Goal: Find contact information: Find contact information

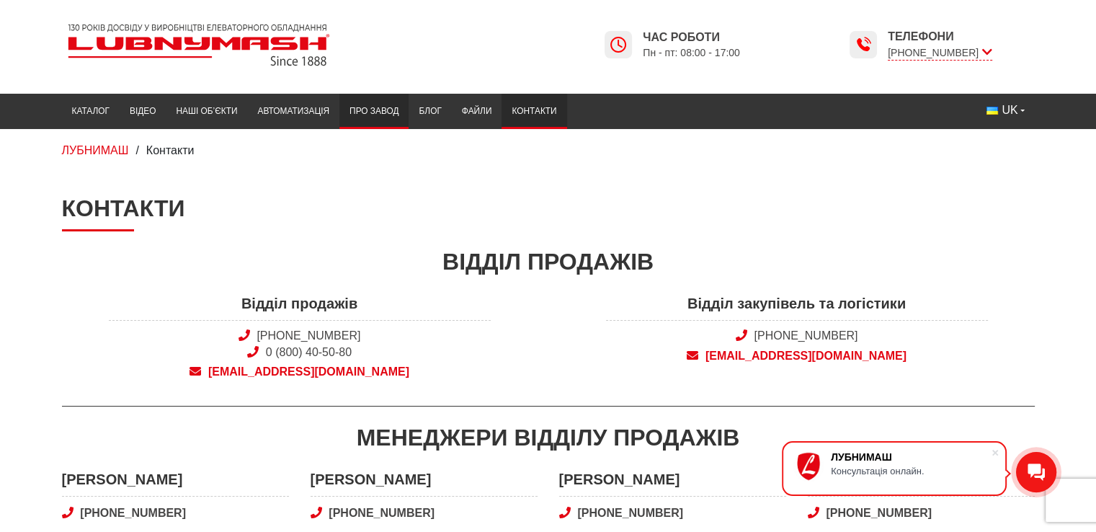
click at [367, 107] on link "Про завод" at bounding box center [373, 111] width 69 height 28
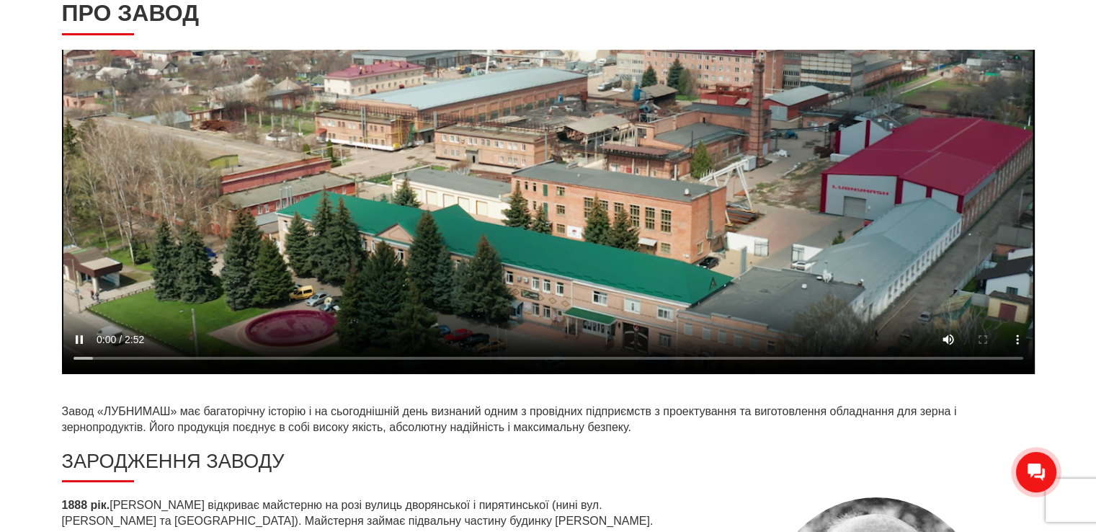
scroll to position [360, 0]
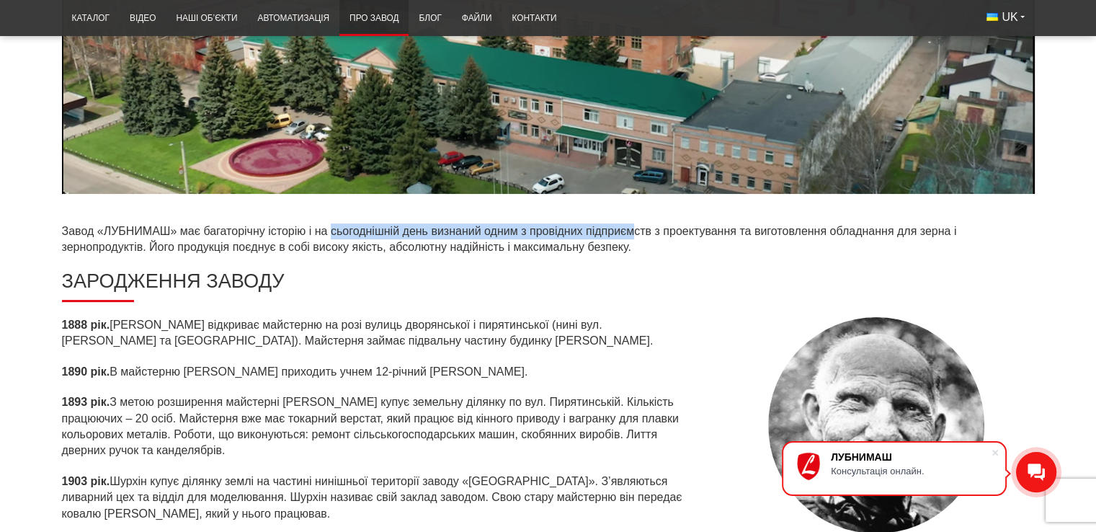
drag, startPoint x: 330, startPoint y: 236, endPoint x: 634, endPoint y: 228, distance: 304.1
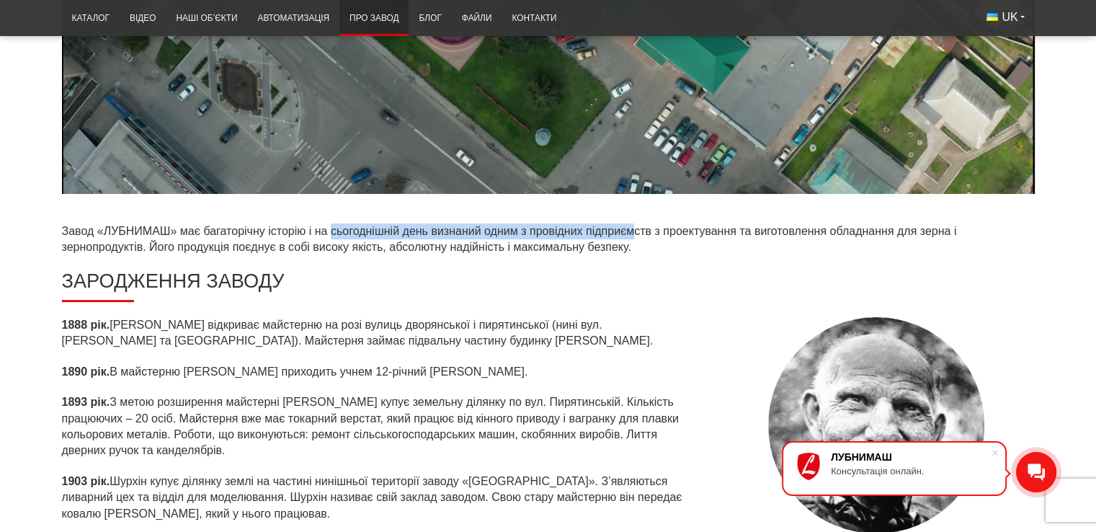
click at [634, 228] on p "Завод «ЛУБНИМАШ» має багаторічну історію і на сьогоднішній день визнаний одним …" at bounding box center [548, 239] width 973 height 32
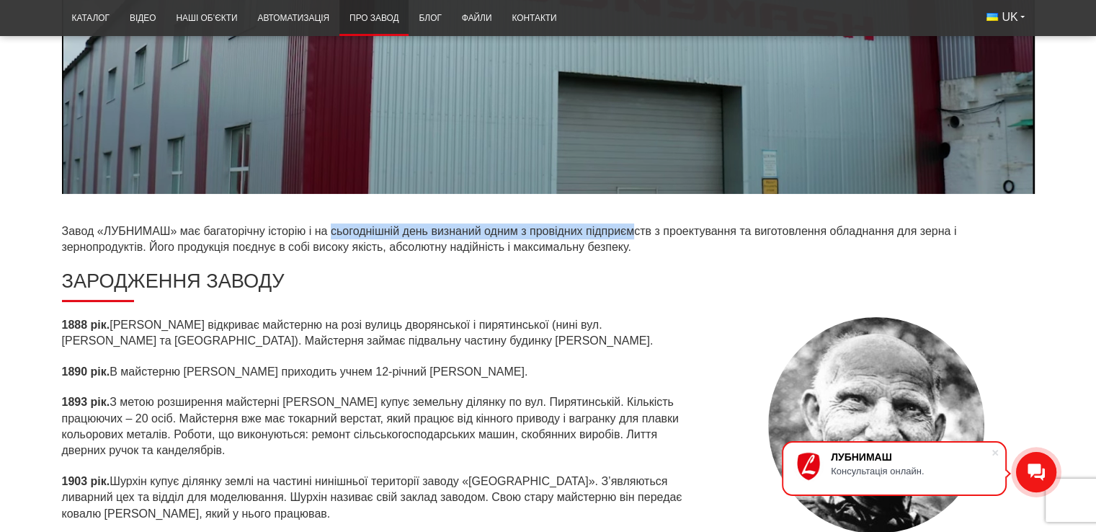
click at [634, 228] on p "Завод «ЛУБНИМАШ» має багаторічну історію і на сьогоднішній день визнаний одним …" at bounding box center [548, 239] width 973 height 32
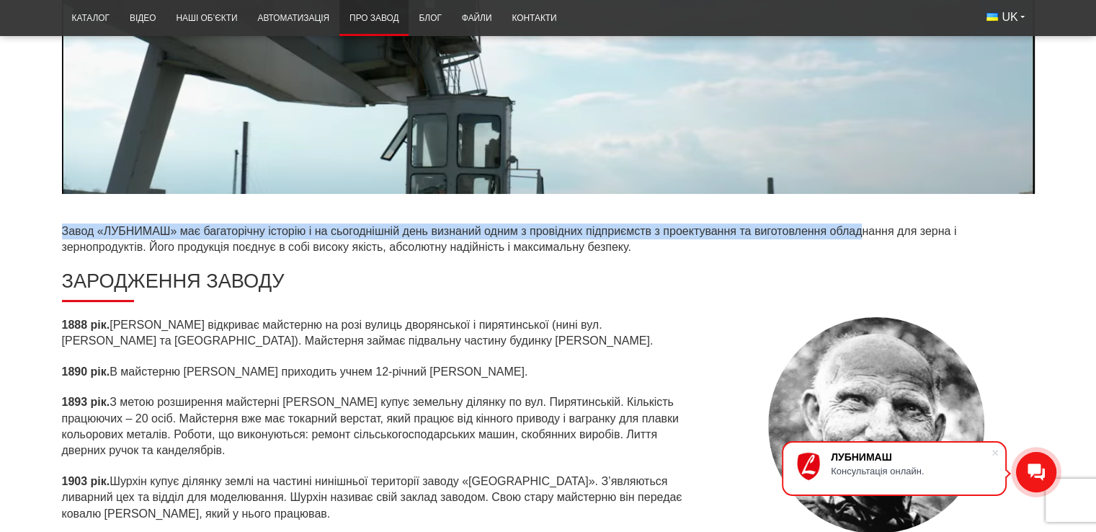
drag, startPoint x: 665, startPoint y: 220, endPoint x: 862, endPoint y: 224, distance: 197.5
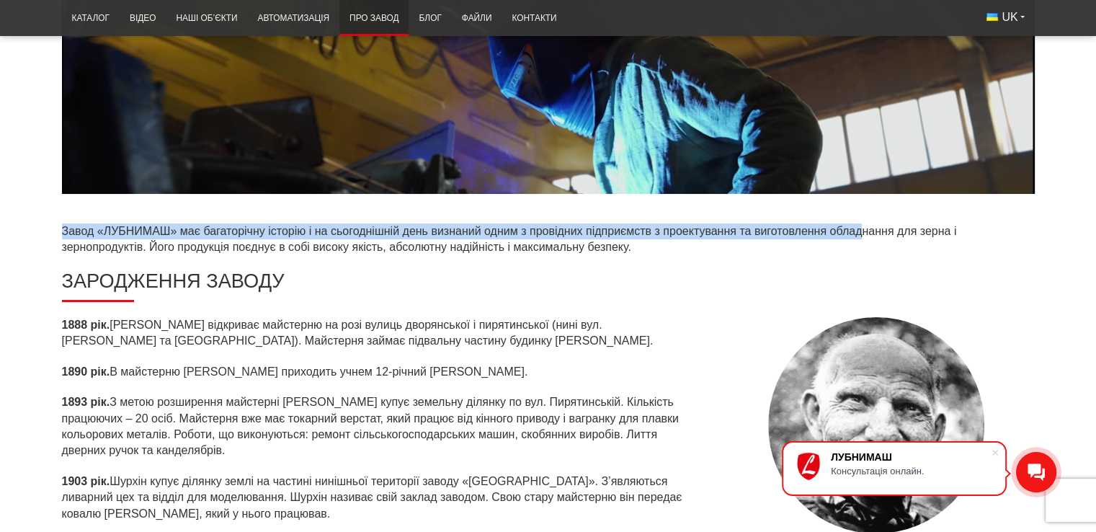
click at [862, 224] on p "Завод «ЛУБНИМАШ» має багаторічну історію і на сьогоднішній день визнаний одним …" at bounding box center [548, 239] width 973 height 32
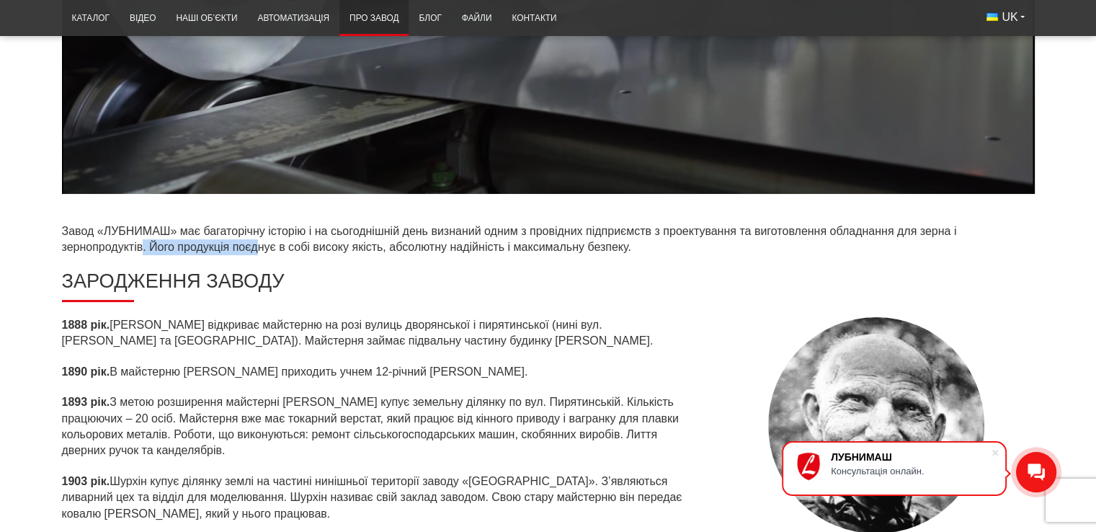
drag, startPoint x: 140, startPoint y: 246, endPoint x: 259, endPoint y: 251, distance: 119.0
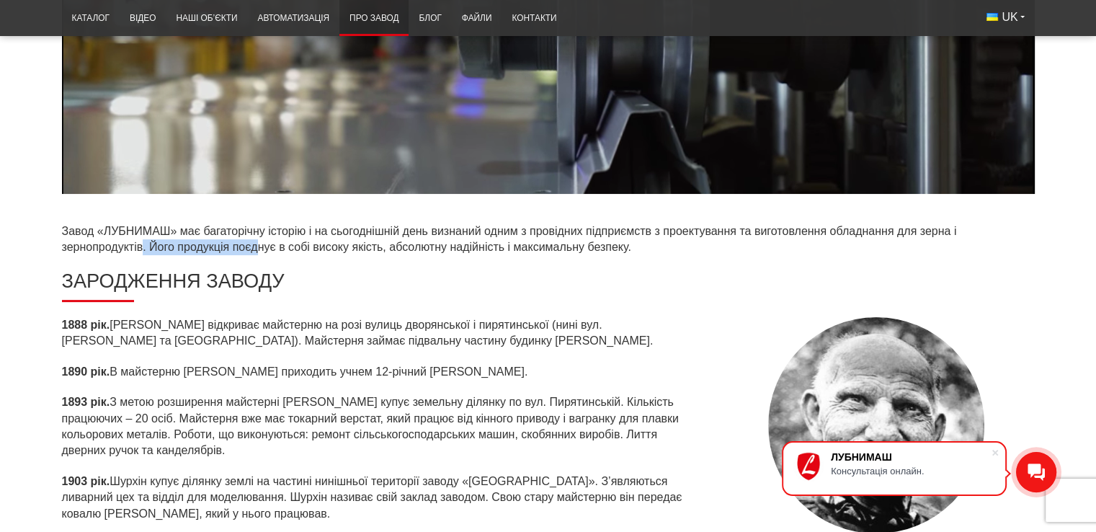
click at [259, 251] on p "Завод «ЛУБНИМАШ» має багаторічну історію і на сьогоднішній день визнаний одним …" at bounding box center [548, 239] width 973 height 32
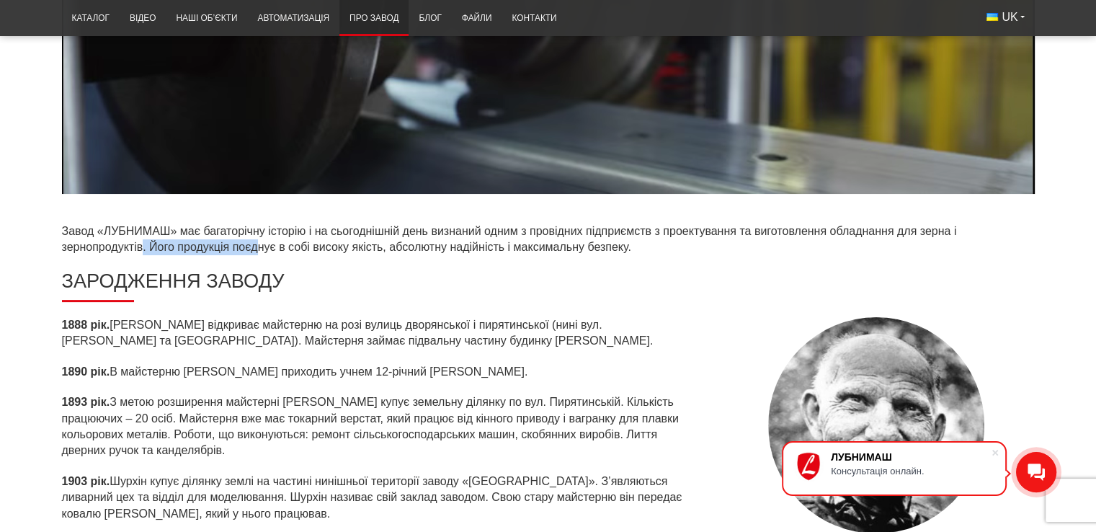
click at [259, 251] on p "Завод «ЛУБНИМАШ» має багаторічну історію і на сьогоднішній день визнаний одним …" at bounding box center [548, 239] width 973 height 32
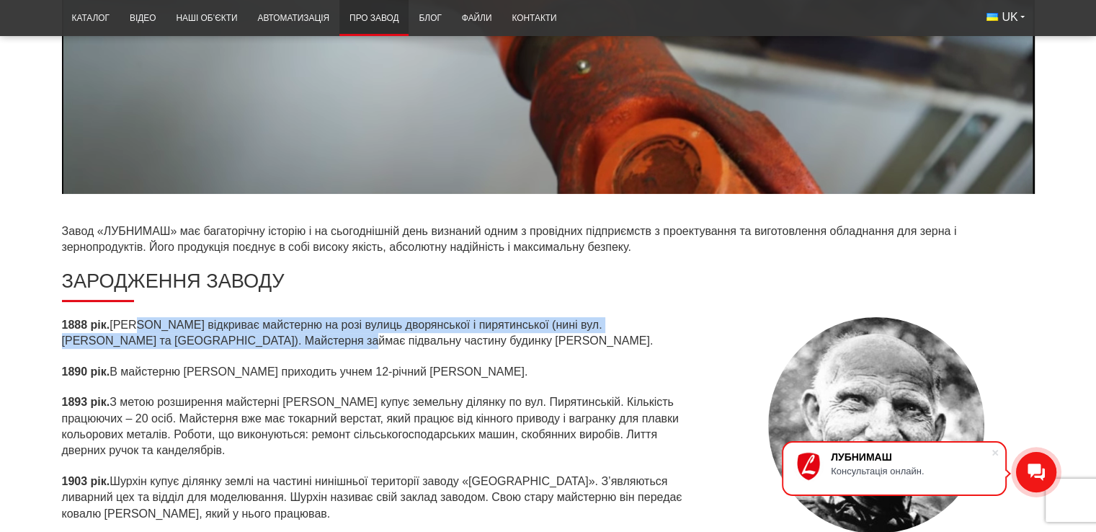
drag, startPoint x: 137, startPoint y: 329, endPoint x: 246, endPoint y: 335, distance: 109.7
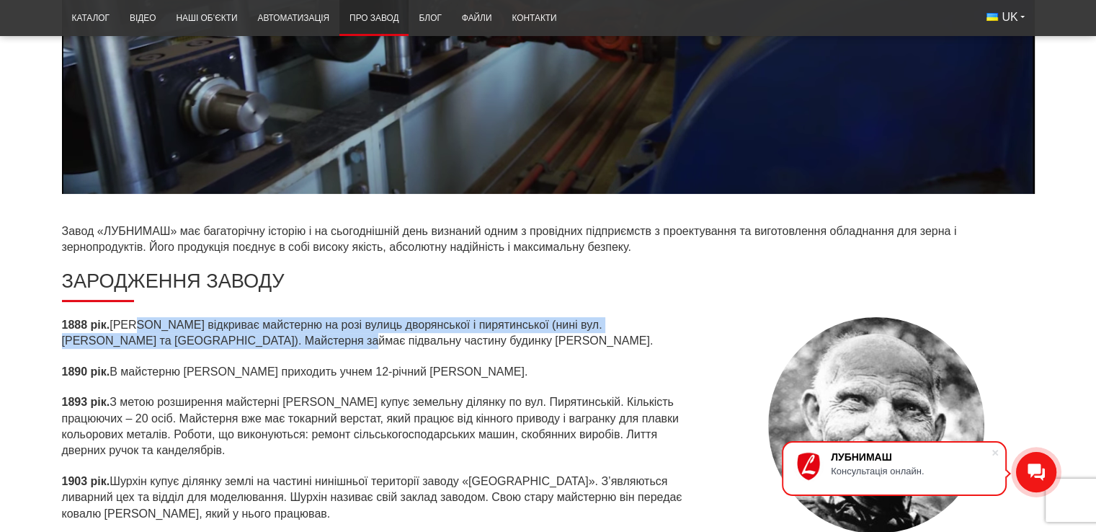
click at [246, 335] on p "1888 рік. Шурхін Іцко Аврамович відкриває майстерню на розі вулиць дворянської …" at bounding box center [378, 333] width 633 height 32
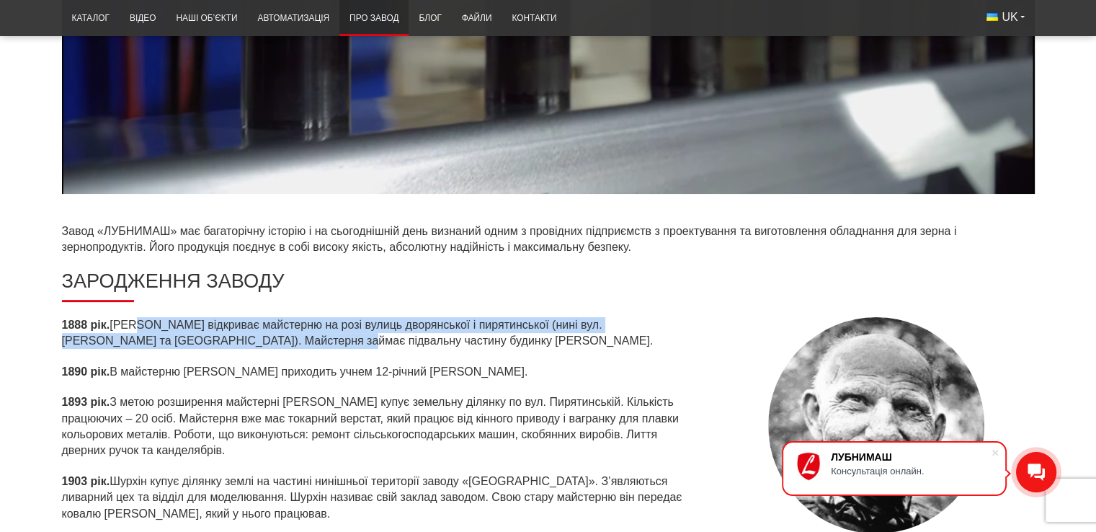
click at [247, 335] on p "1888 рік. Шурхін Іцко Аврамович відкриває майстерню на розі вулиць дворянської …" at bounding box center [378, 333] width 633 height 32
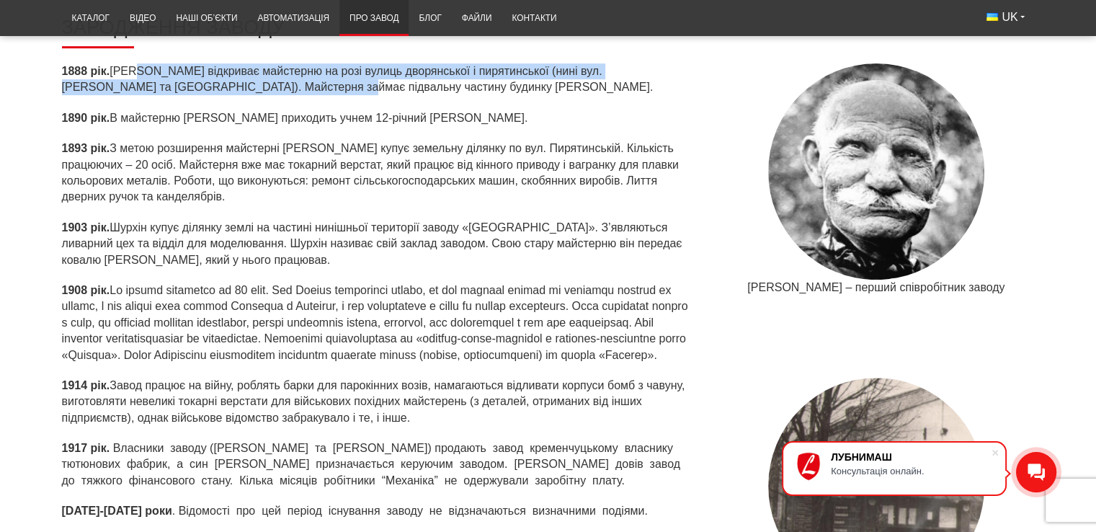
scroll to position [648, 0]
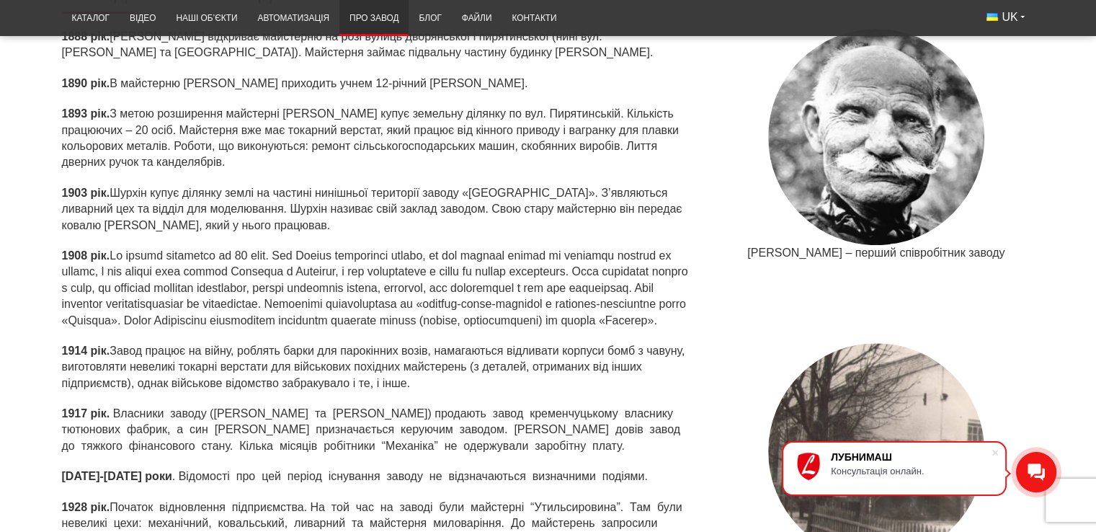
click at [248, 329] on p "1908 рік." at bounding box center [378, 288] width 633 height 81
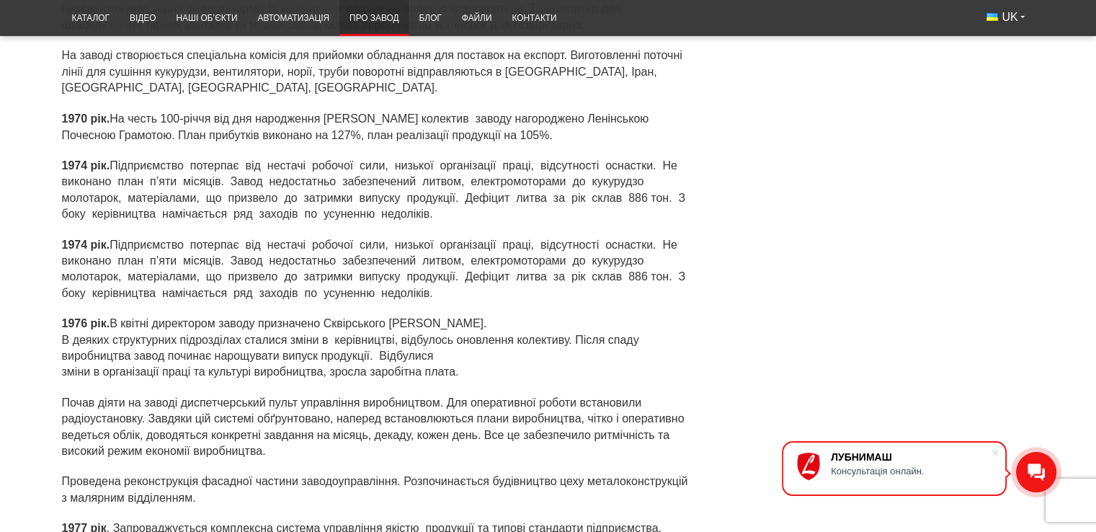
scroll to position [0, 0]
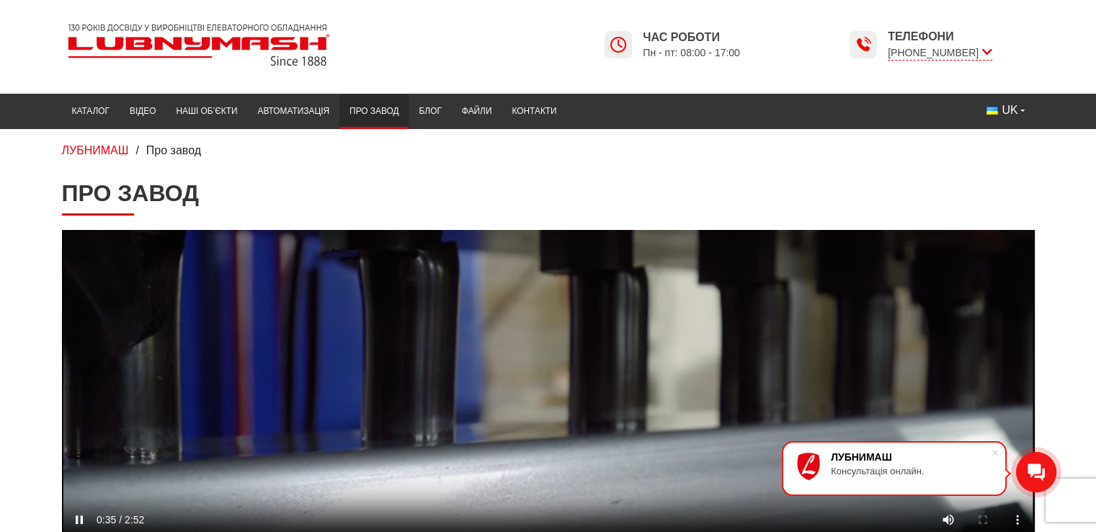
drag, startPoint x: 783, startPoint y: 370, endPoint x: 672, endPoint y: -34, distance: 418.7
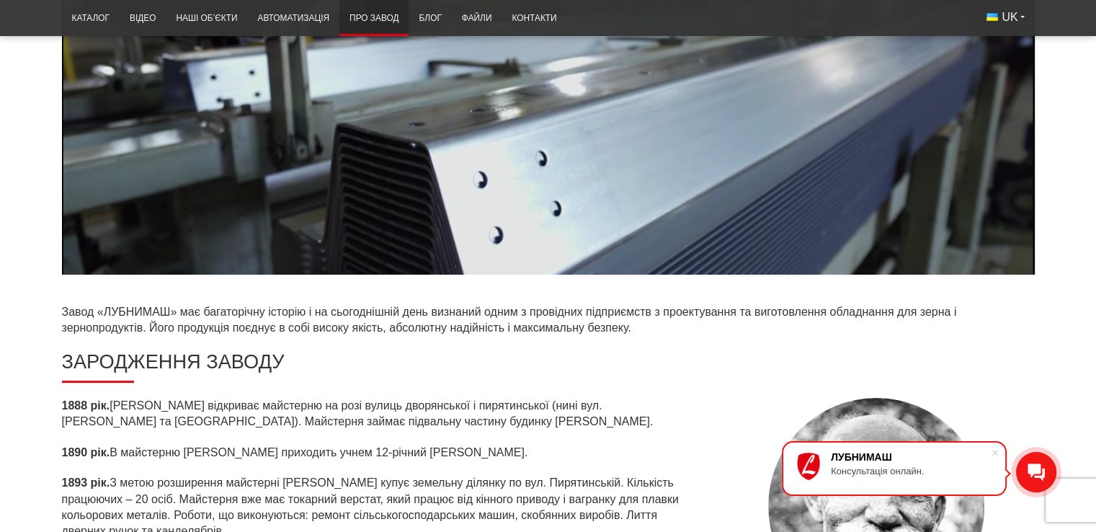
scroll to position [432, 0]
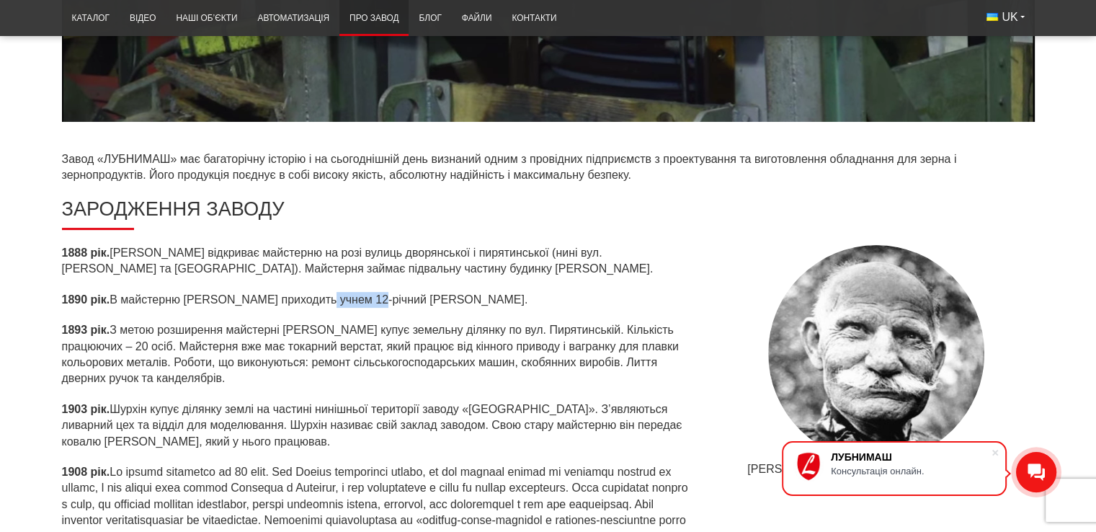
drag, startPoint x: 317, startPoint y: 292, endPoint x: 365, endPoint y: 299, distance: 48.1
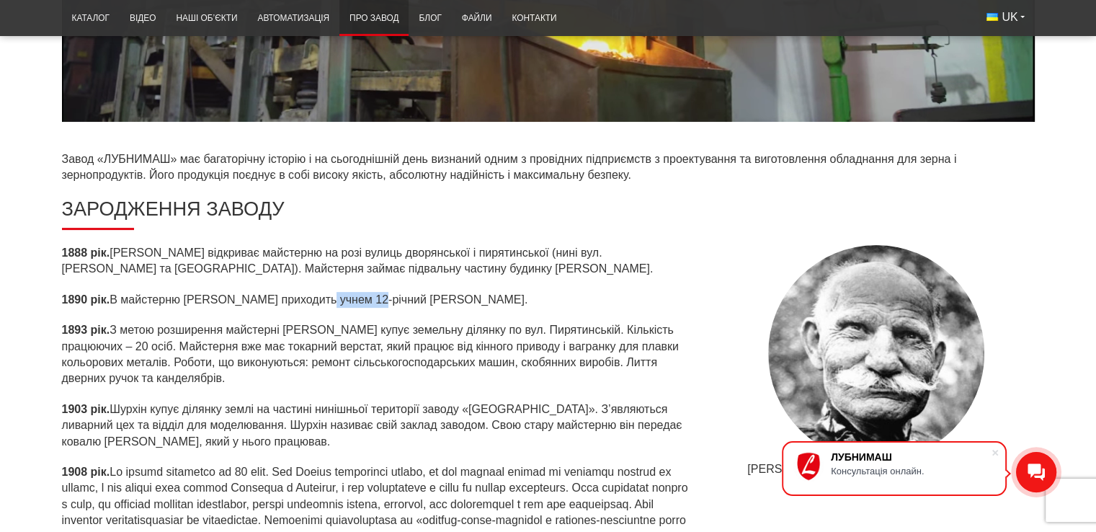
click at [365, 299] on p "1890 рік. В майстерню Шурхіна приходить учнем 12-річний Компанієць Йосип Никоно…" at bounding box center [378, 300] width 633 height 16
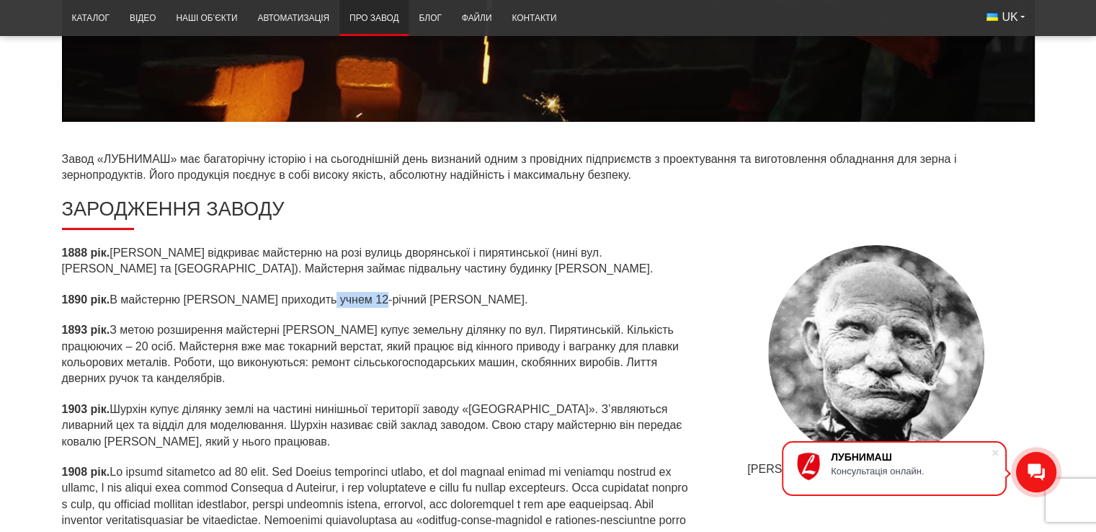
click at [365, 299] on p "1890 рік. В майстерню Шурхіна приходить учнем 12-річний Компанієць Йосип Никоно…" at bounding box center [378, 300] width 633 height 16
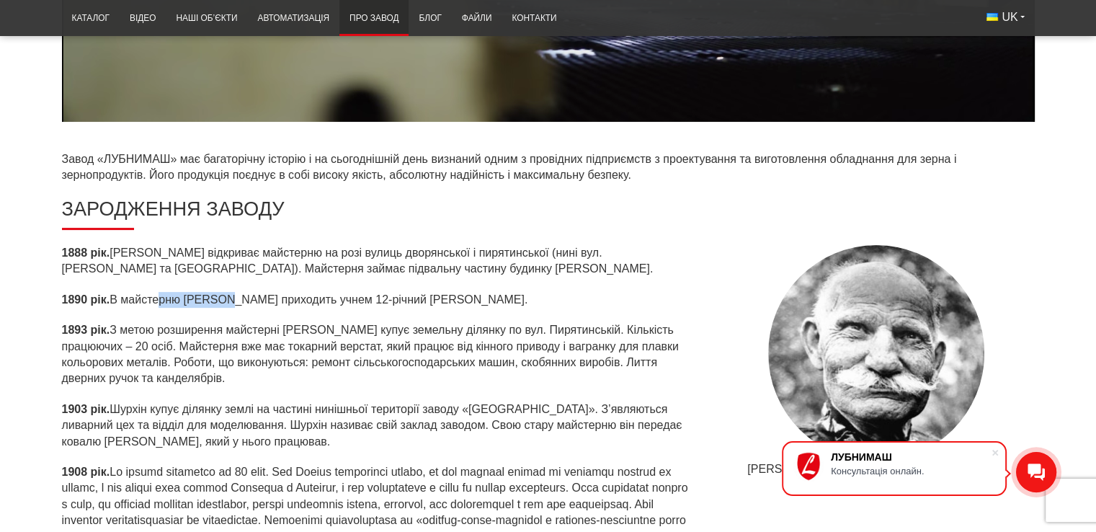
drag, startPoint x: 156, startPoint y: 298, endPoint x: 223, endPoint y: 303, distance: 67.3
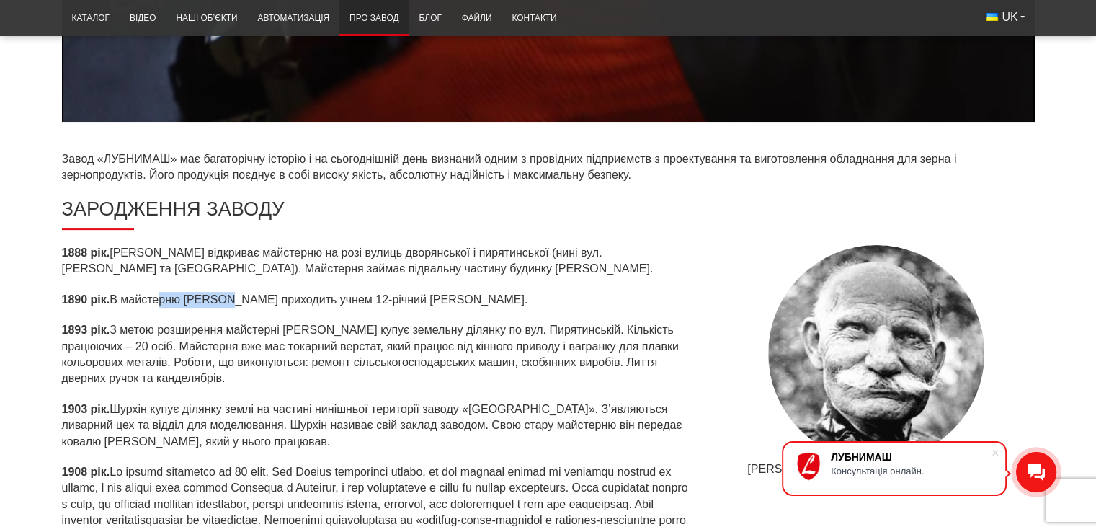
click at [223, 303] on p "1890 рік. В майстерню Шурхіна приходить учнем 12-річний Компанієць Йосип Никоно…" at bounding box center [378, 300] width 633 height 16
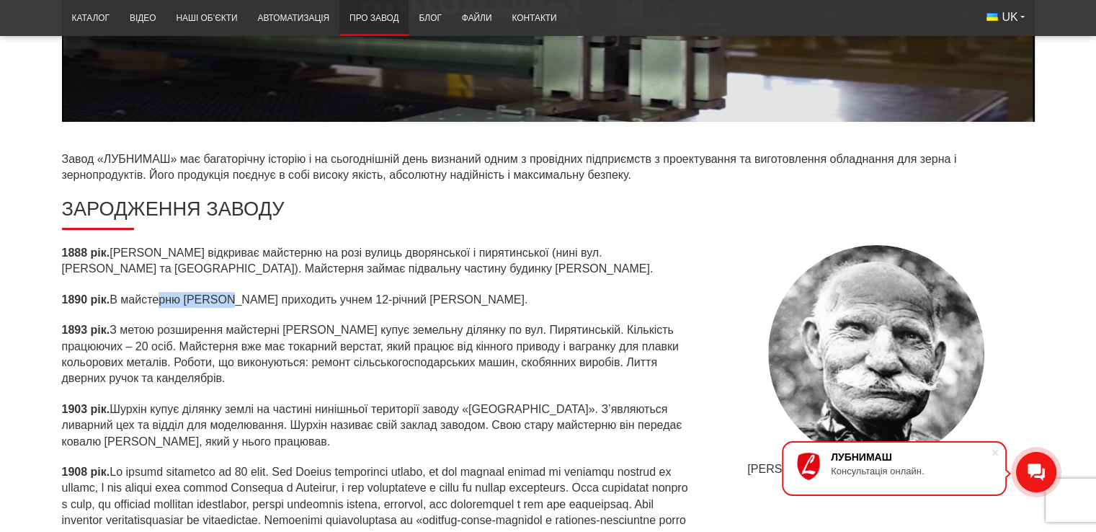
click at [223, 303] on p "1890 рік. В майстерню Шурхіна приходить учнем 12-річний Компанієць Йосип Никоно…" at bounding box center [378, 300] width 633 height 16
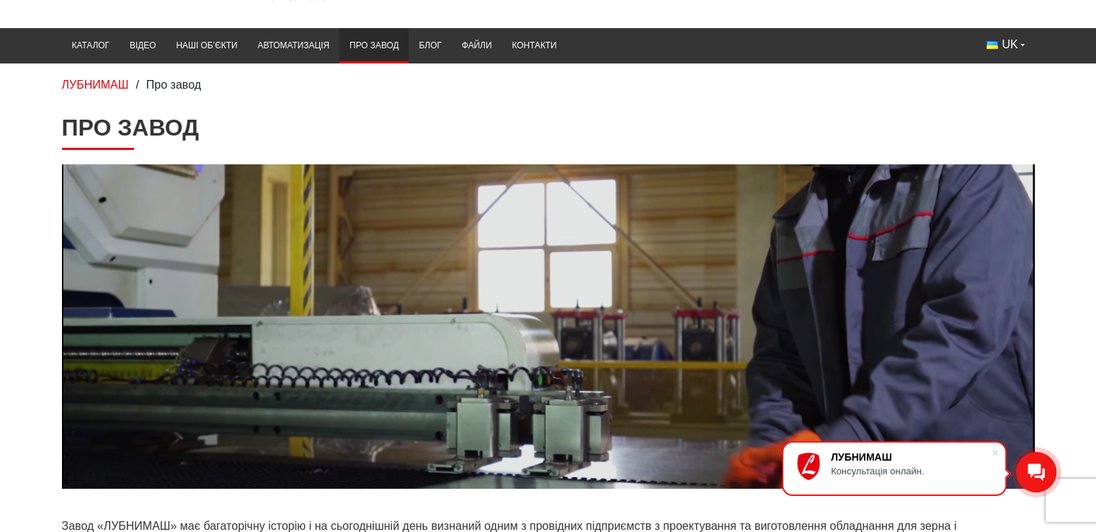
scroll to position [0, 0]
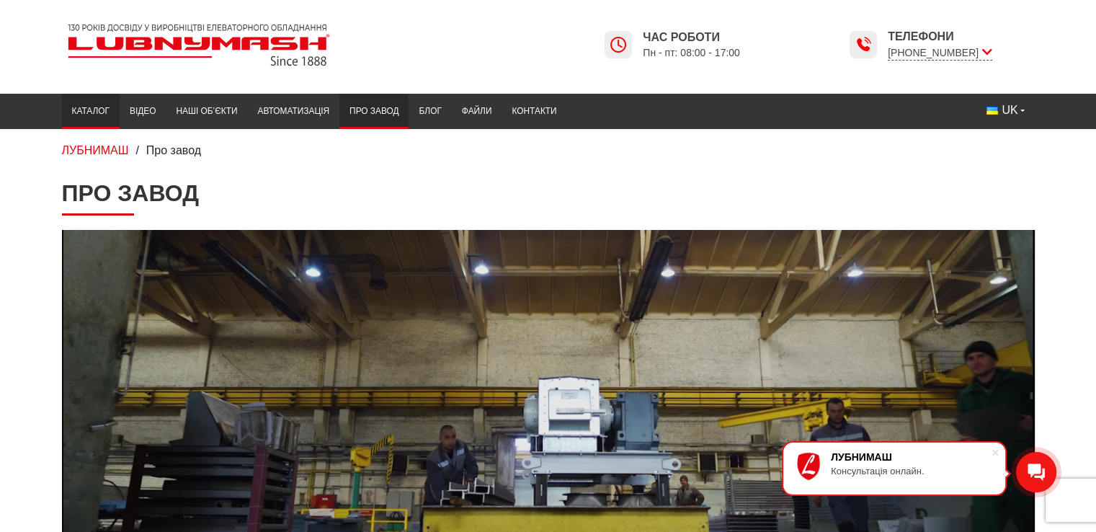
click at [102, 116] on link "Каталог" at bounding box center [91, 111] width 58 height 28
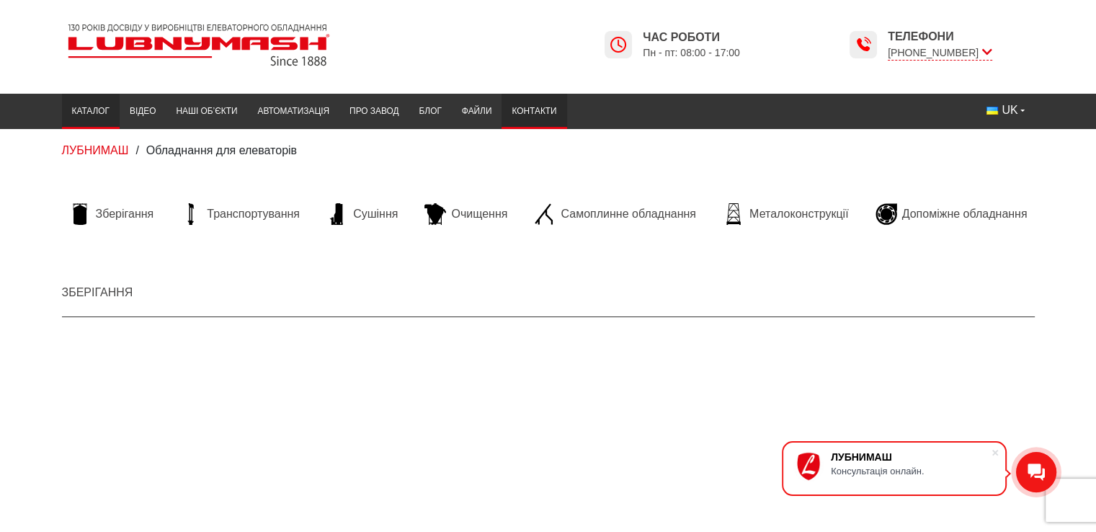
click at [519, 110] on link "Контакти" at bounding box center [533, 111] width 65 height 28
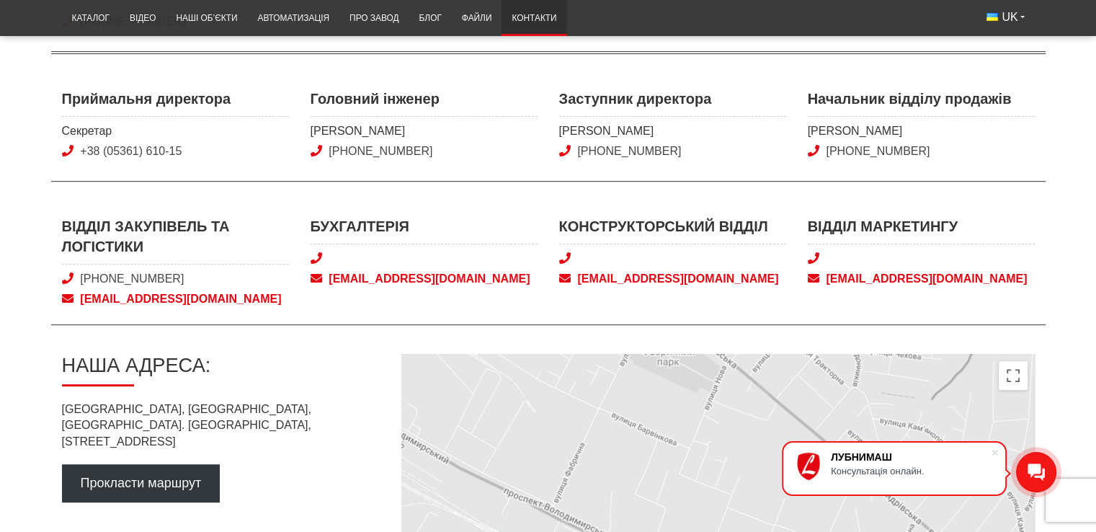
scroll to position [492, 0]
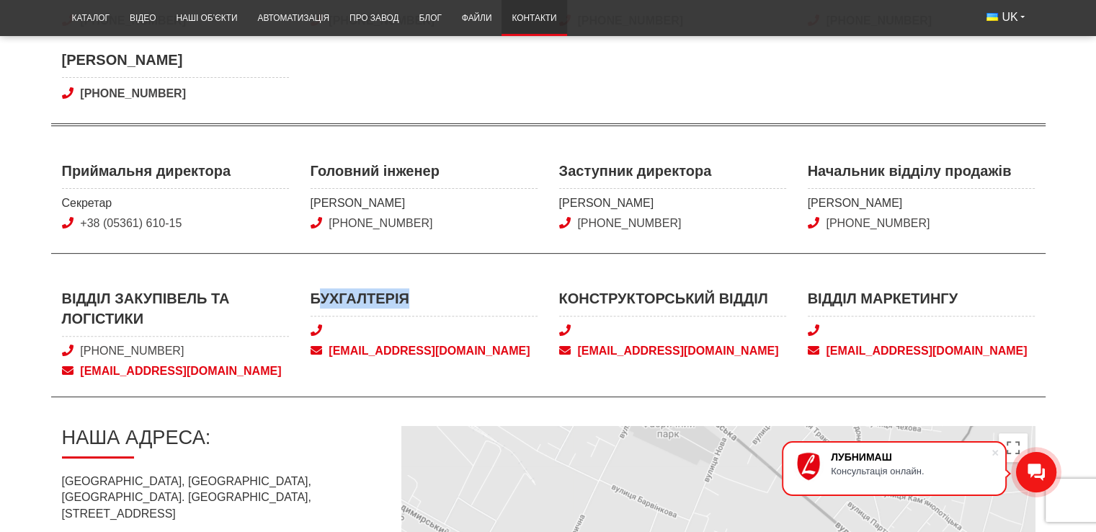
drag, startPoint x: 411, startPoint y: 298, endPoint x: 323, endPoint y: 290, distance: 89.0
click at [323, 290] on span "Бухгалтерія" at bounding box center [424, 302] width 227 height 28
click at [349, 293] on span "Бухгалтерія" at bounding box center [424, 302] width 227 height 28
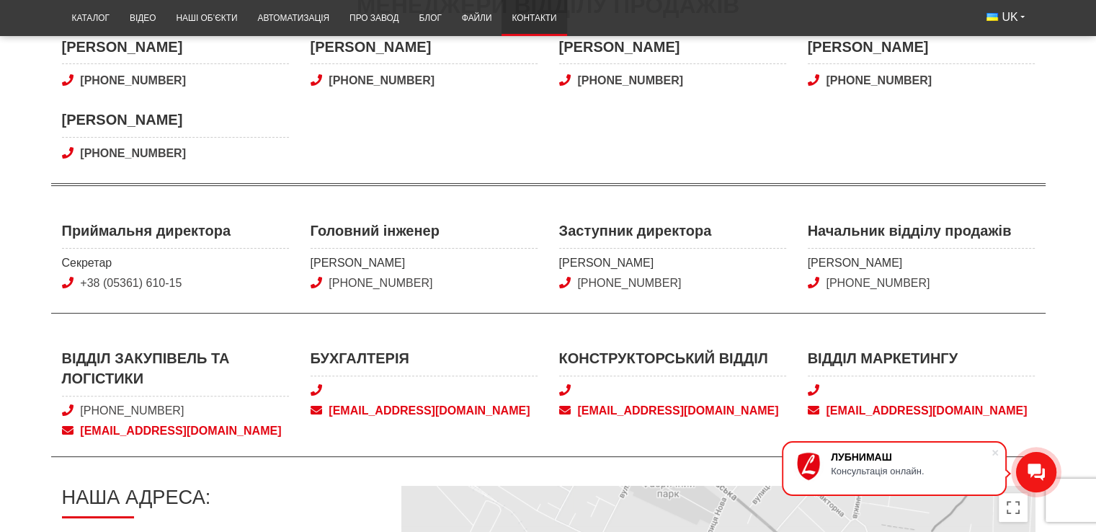
scroll to position [576, 0]
